Goal: Information Seeking & Learning: Learn about a topic

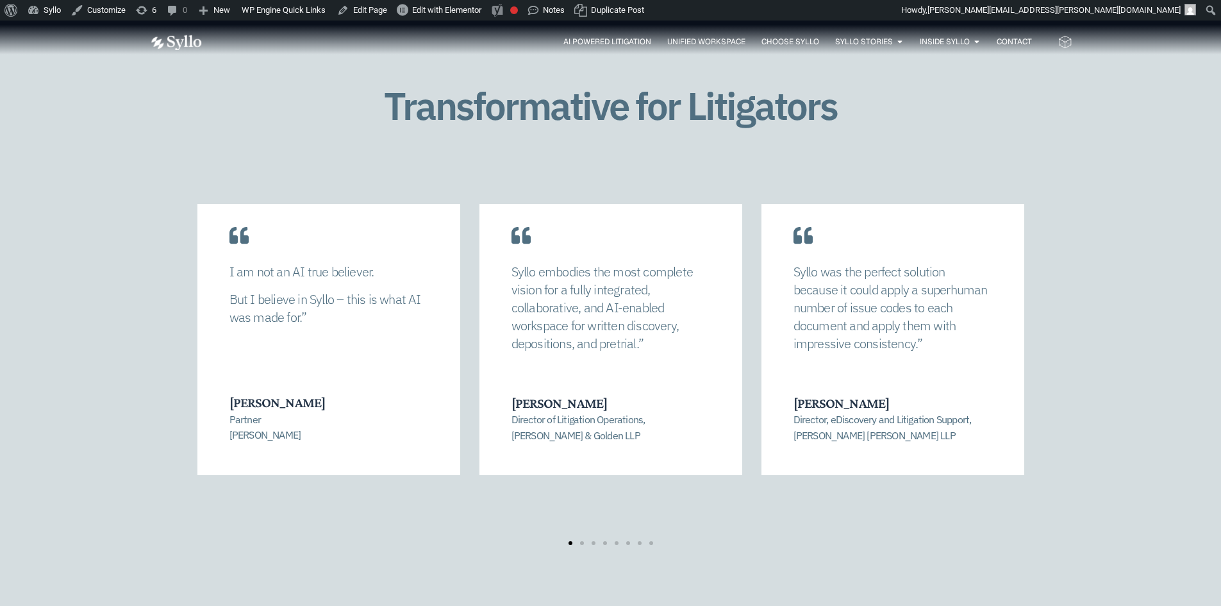
scroll to position [2820, 0]
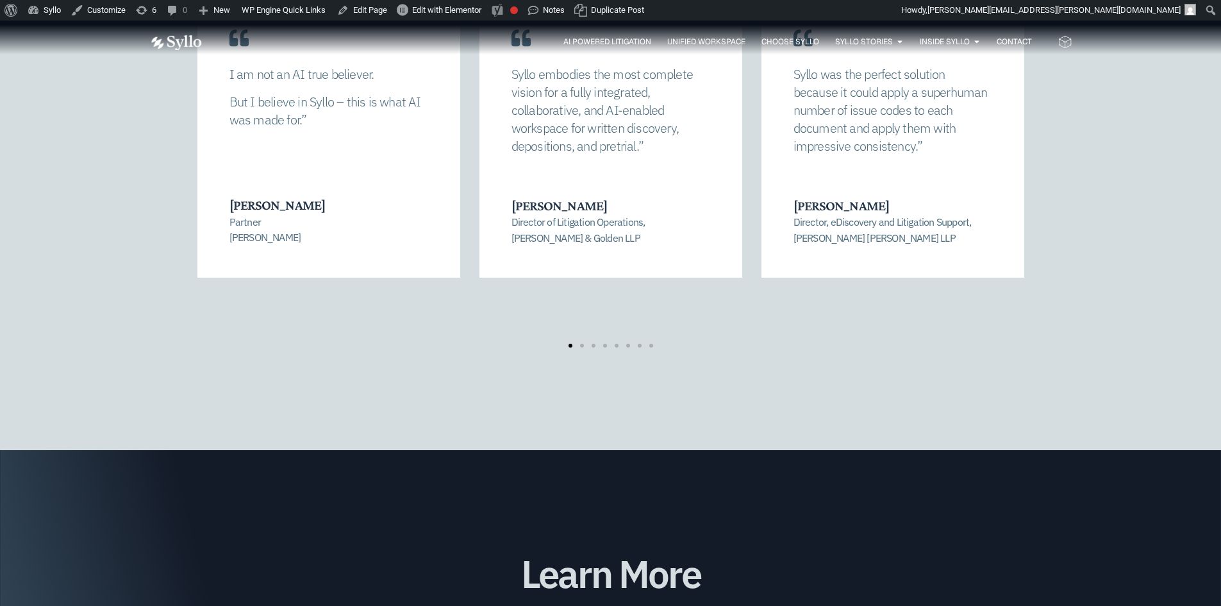
click at [191, 154] on div "Syllo allowed us to completely recalibrate our strategy and find a manageable n…" at bounding box center [610, 176] width 923 height 341
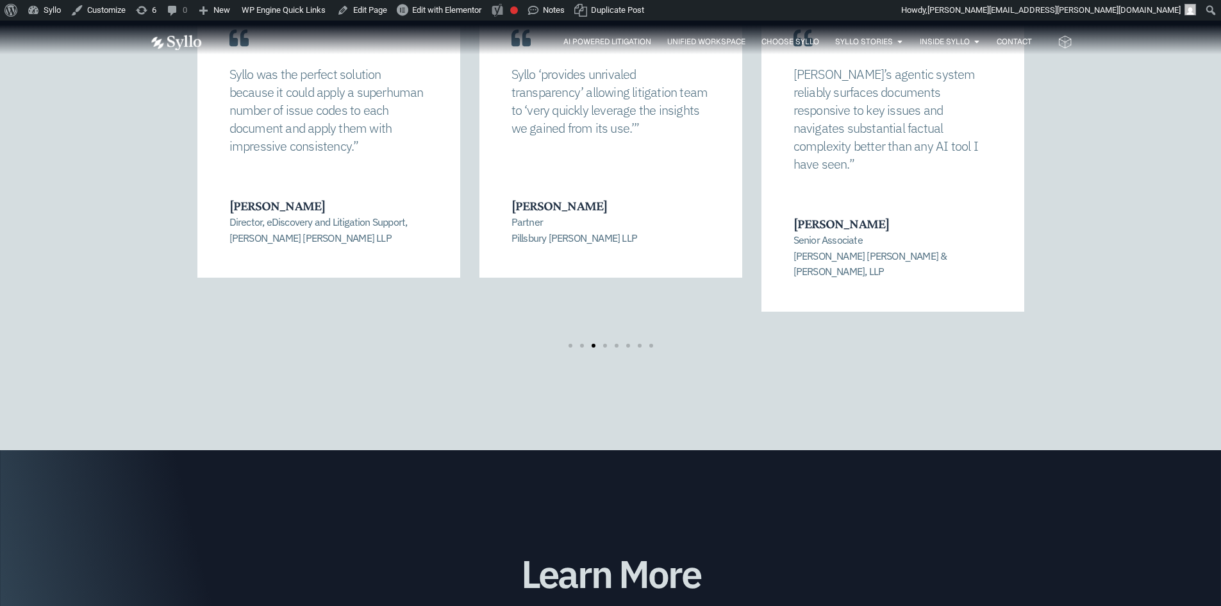
click at [479, 173] on div "Syllo ‘provides unrivaled transparency’ allowing litigation team to ‘very quick…" at bounding box center [610, 130] width 263 height 295
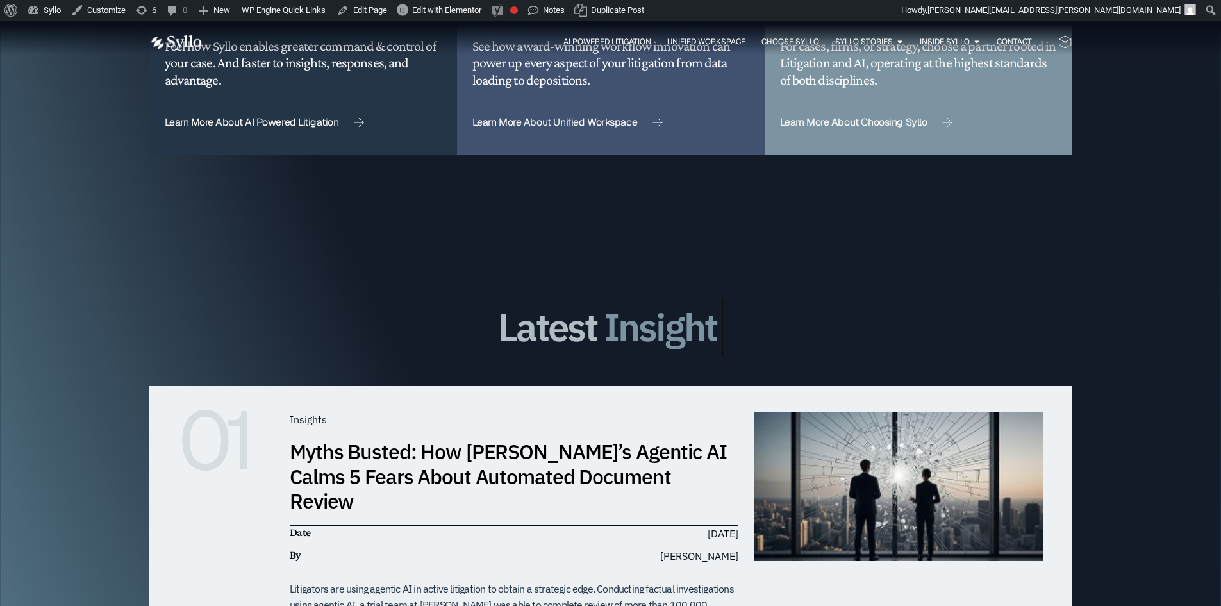
scroll to position [3781, 0]
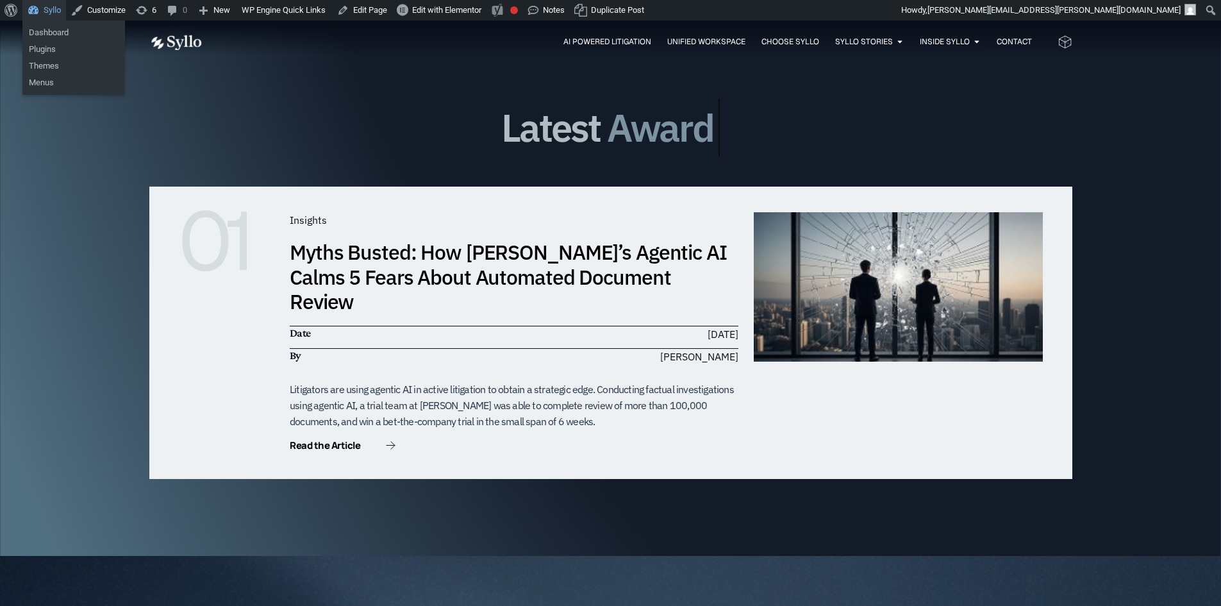
click at [44, 0] on link "Syllo" at bounding box center [44, 10] width 44 height 21
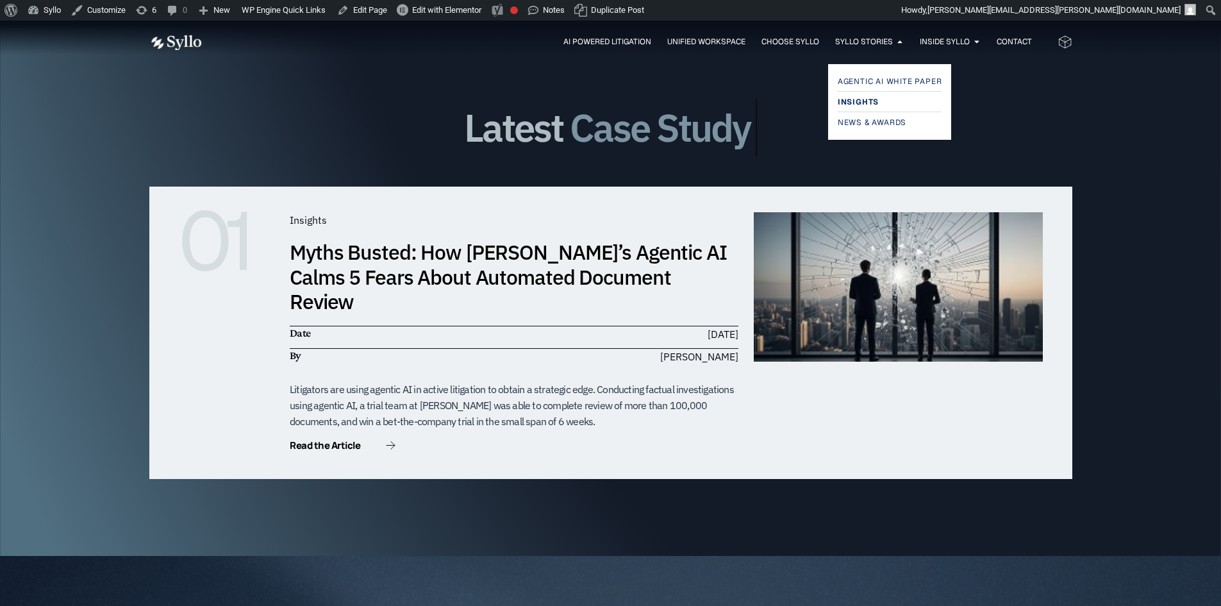
click at [859, 97] on span "Insights" at bounding box center [858, 101] width 41 height 15
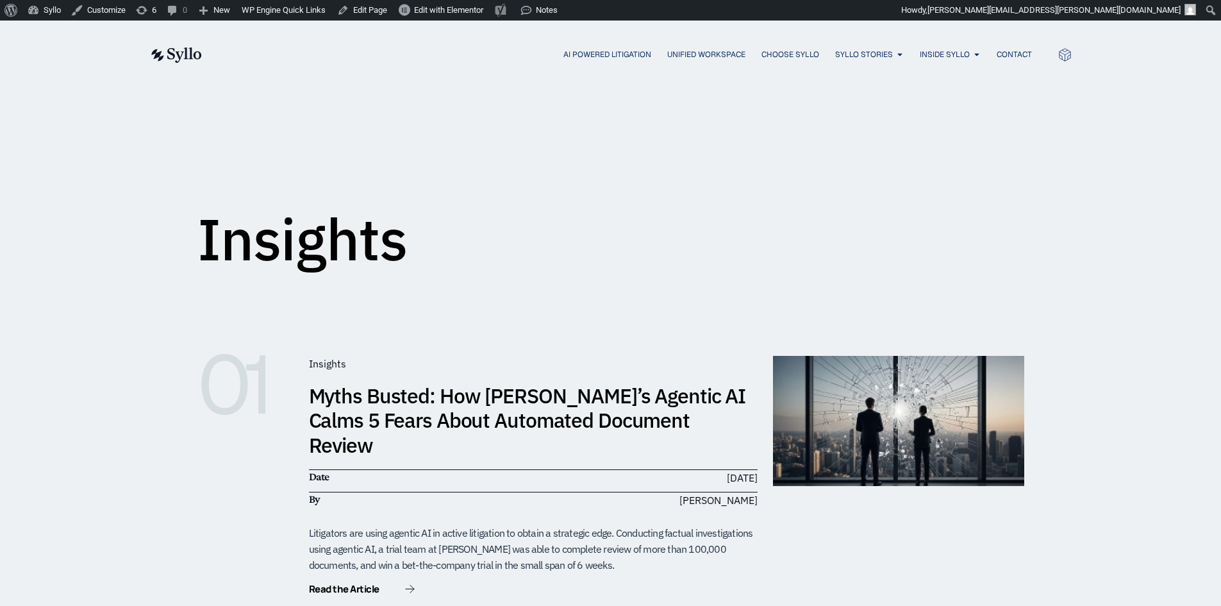
click at [322, 367] on span "Insights" at bounding box center [327, 363] width 37 height 13
drag, startPoint x: 278, startPoint y: 324, endPoint x: 0, endPoint y: -56, distance: 470.9
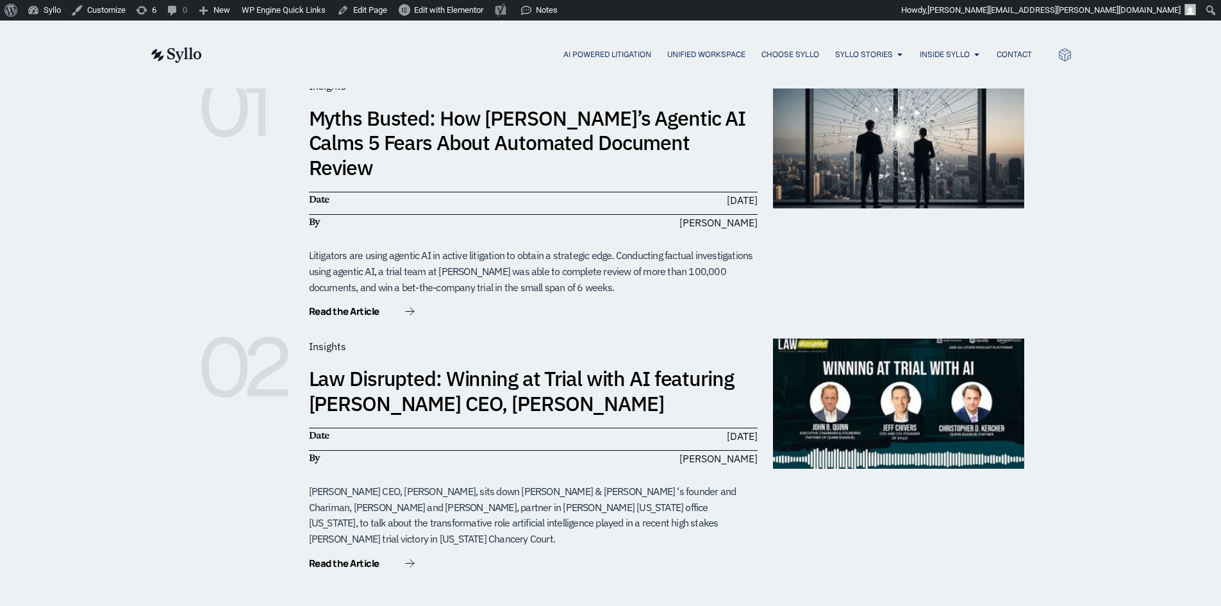
scroll to position [577, 0]
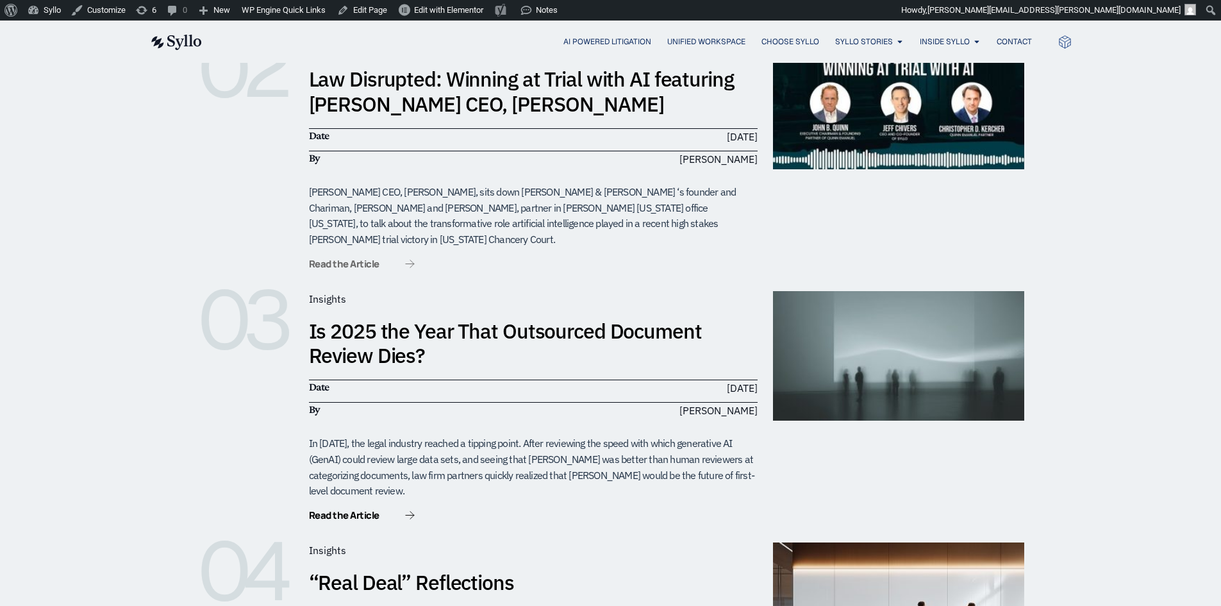
click at [329, 259] on span "Read the Article" at bounding box center [344, 264] width 70 height 10
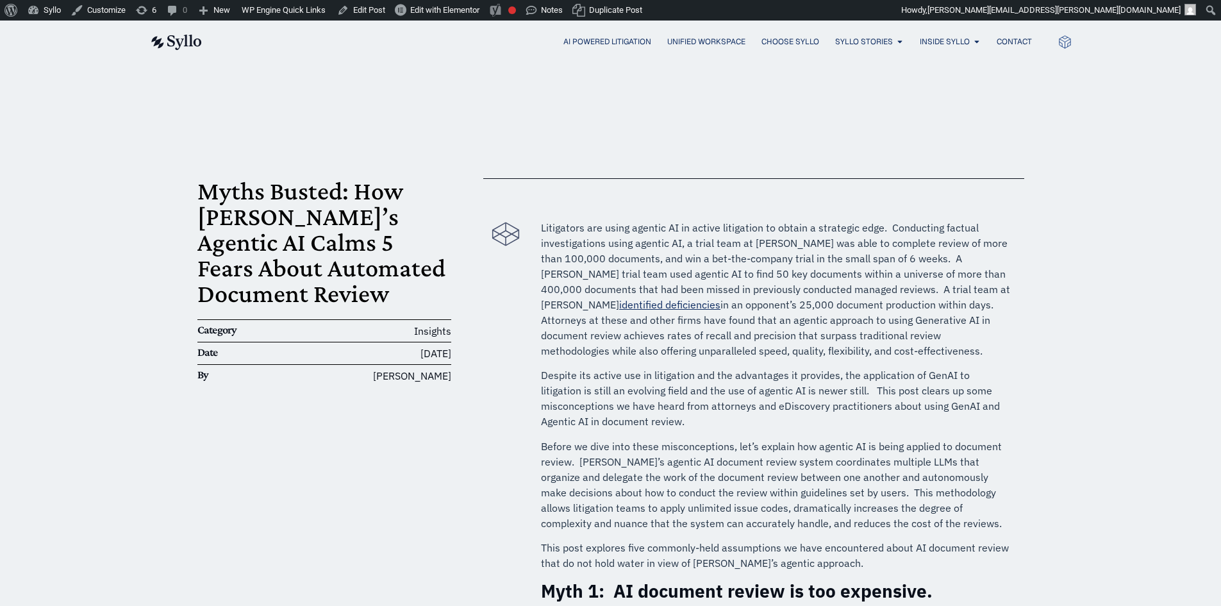
scroll to position [1987, 0]
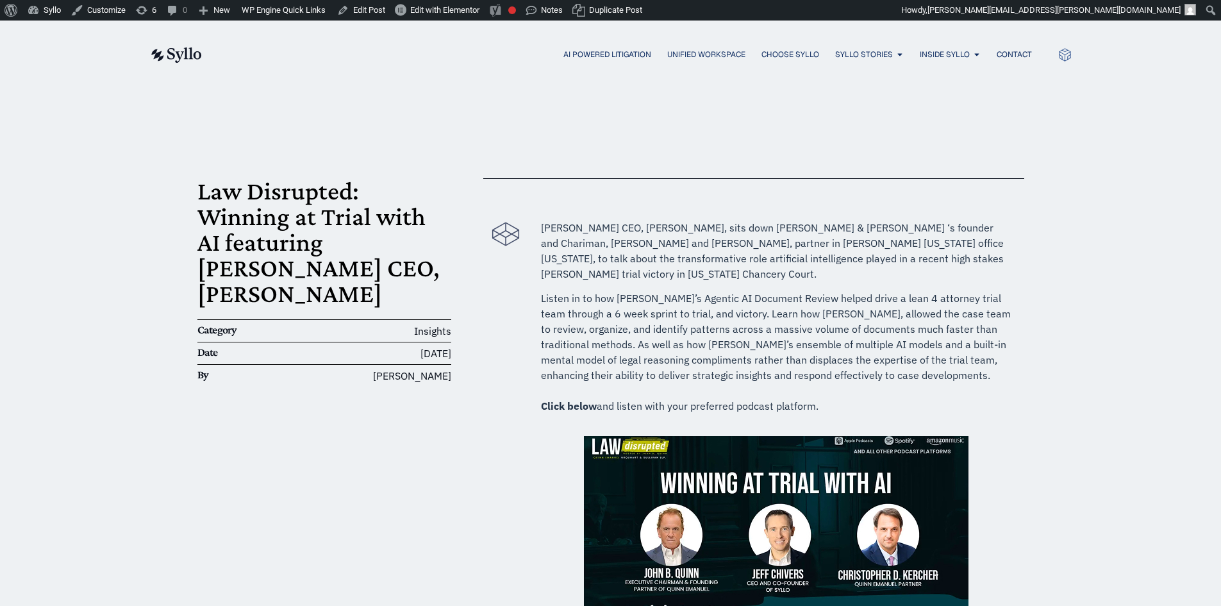
scroll to position [673, 0]
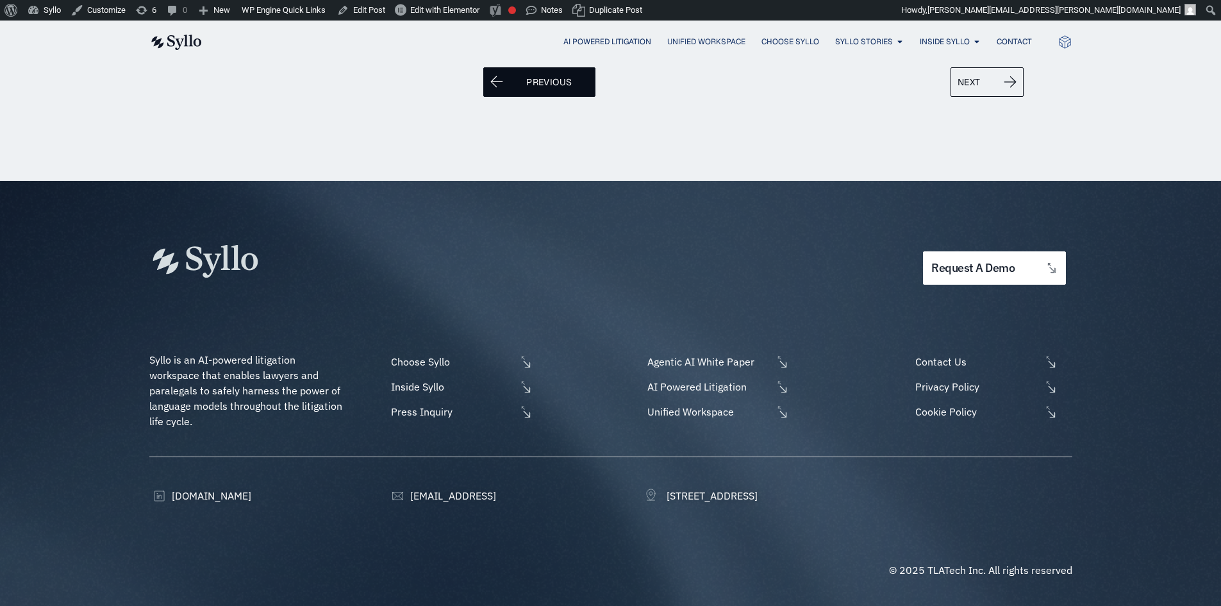
click at [500, 79] on icon "Post Navigation" at bounding box center [496, 82] width 13 height 12
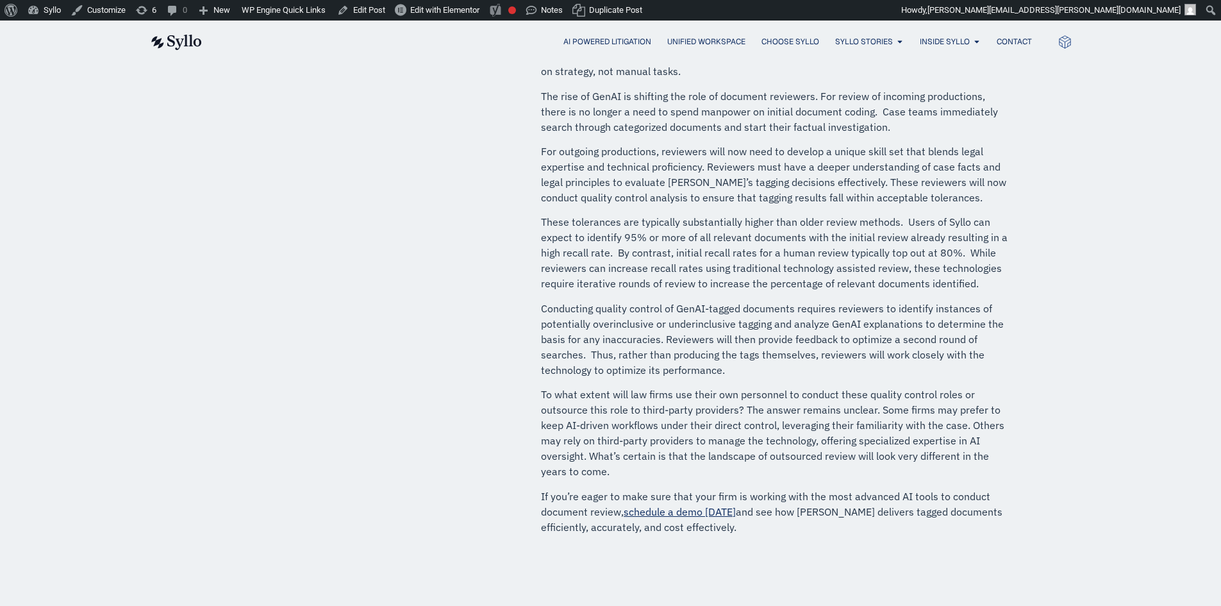
scroll to position [897, 0]
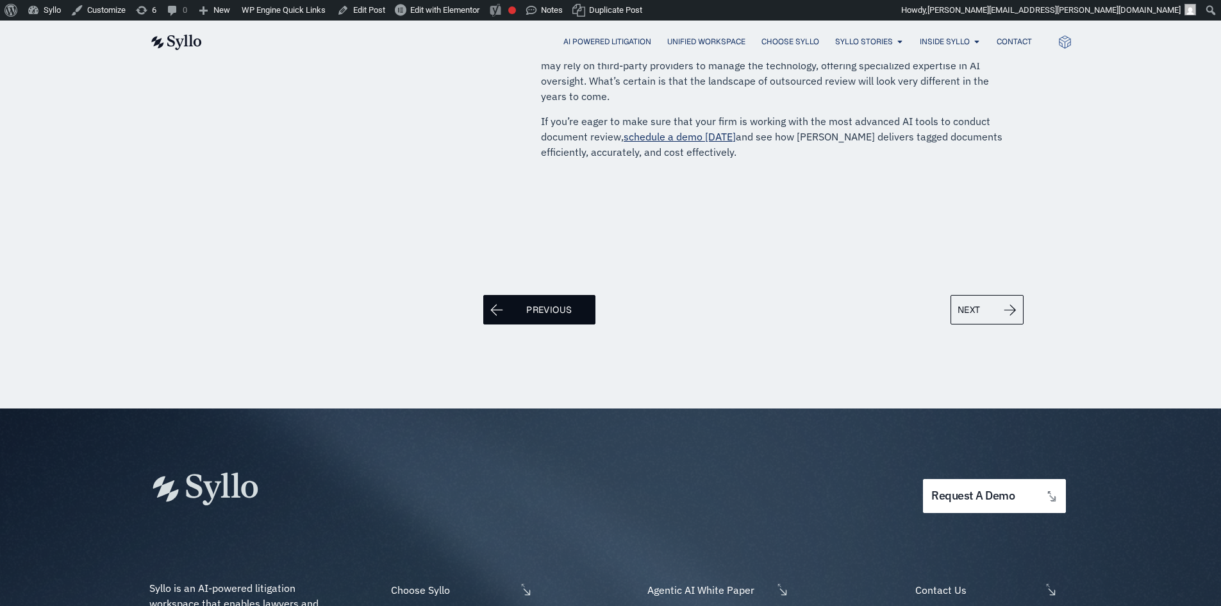
click at [527, 302] on span "Previous" at bounding box center [548, 309] width 45 height 15
